Goal: Check status: Check status

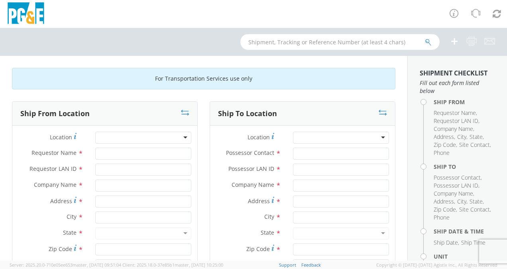
click at [317, 40] on input "text" at bounding box center [339, 42] width 199 height 16
type input "b44221"
click at [426, 41] on icon "submit" at bounding box center [428, 42] width 7 height 7
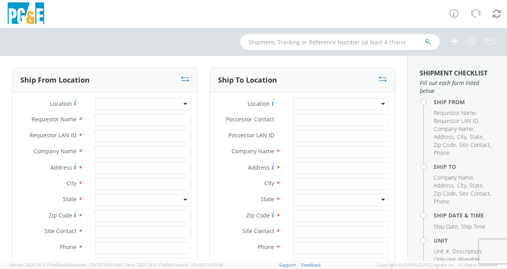
drag, startPoint x: 250, startPoint y: 41, endPoint x: 260, endPoint y: 41, distance: 10.0
click at [252, 41] on input "text" at bounding box center [339, 42] width 199 height 16
select select "2041093"
type input "b44221"
click at [425, 38] on button "submit" at bounding box center [428, 43] width 7 height 10
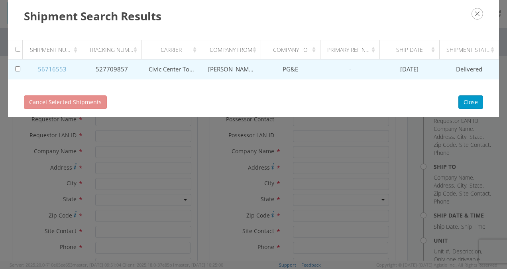
click at [51, 68] on link "56716553" at bounding box center [52, 69] width 29 height 8
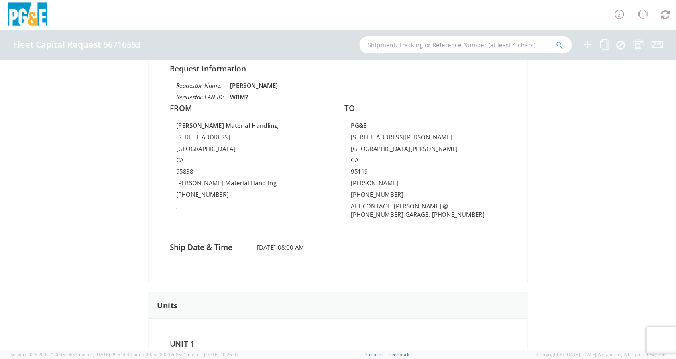
scroll to position [80, 0]
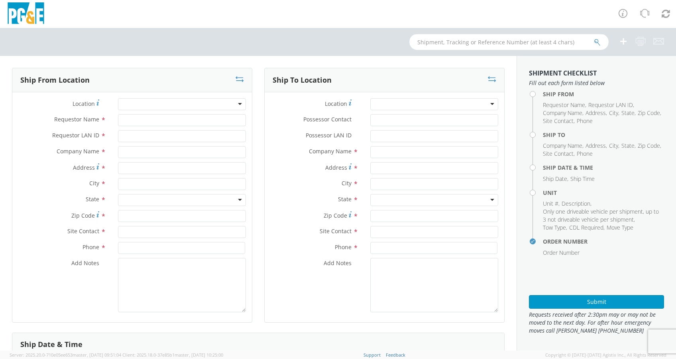
click at [438, 43] on input "text" at bounding box center [509, 42] width 199 height 16
type input "b44225"
click at [594, 38] on button "submit" at bounding box center [597, 43] width 7 height 10
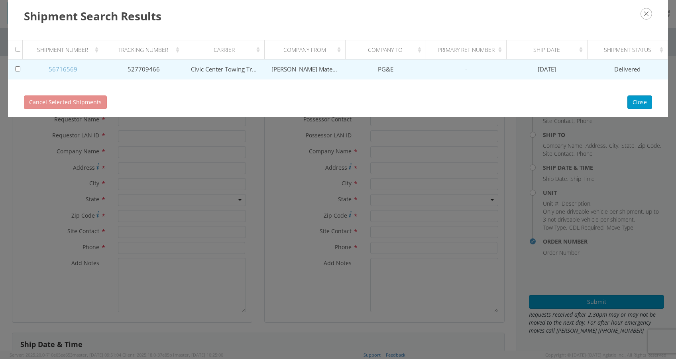
click at [68, 70] on link "56716569" at bounding box center [63, 69] width 29 height 8
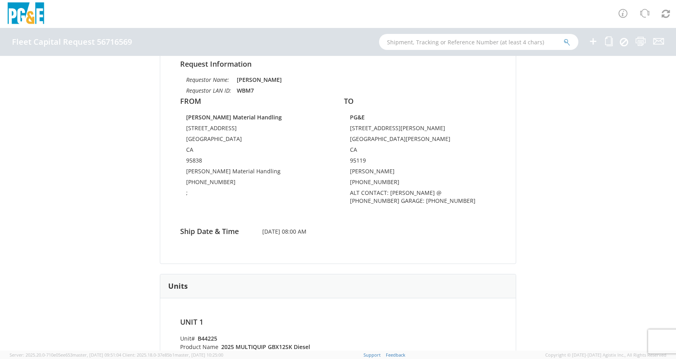
scroll to position [80, 0]
